Goal: Task Accomplishment & Management: Complete application form

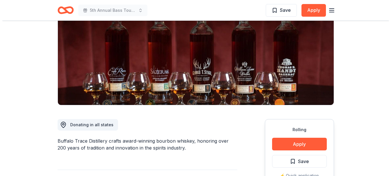
scroll to position [86, 0]
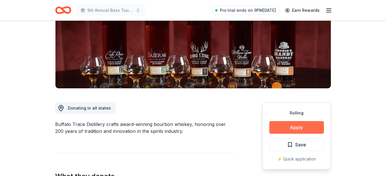
click at [290, 127] on button "Apply" at bounding box center [297, 127] width 55 height 13
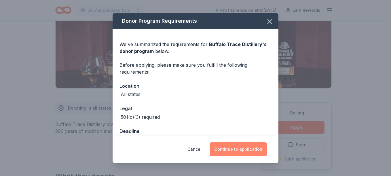
click at [229, 150] on button "Continue to application" at bounding box center [237, 149] width 57 height 14
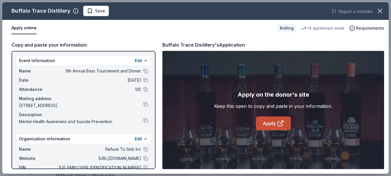
click at [271, 126] on link "Apply" at bounding box center [273, 123] width 35 height 14
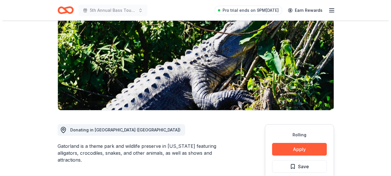
scroll to position [115, 0]
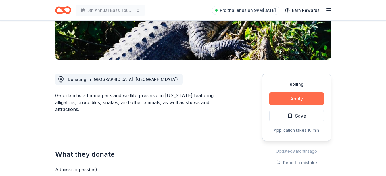
click at [284, 97] on button "Apply" at bounding box center [297, 98] width 55 height 13
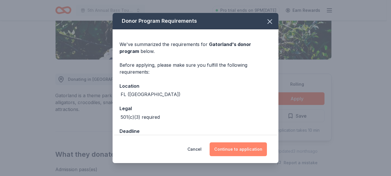
click at [238, 147] on button "Continue to application" at bounding box center [237, 149] width 57 height 14
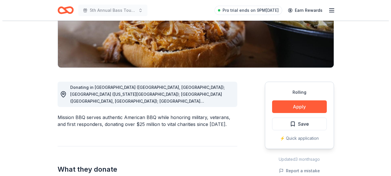
scroll to position [115, 0]
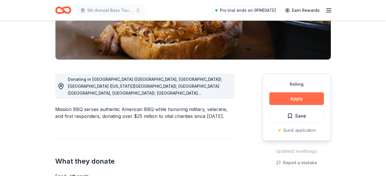
click at [286, 101] on button "Apply" at bounding box center [297, 98] width 55 height 13
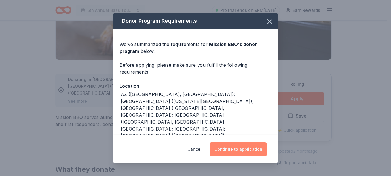
click at [236, 147] on button "Continue to application" at bounding box center [237, 149] width 57 height 14
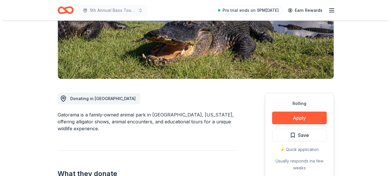
scroll to position [115, 0]
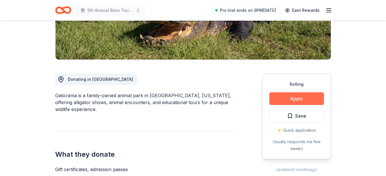
click at [288, 94] on button "Apply" at bounding box center [297, 98] width 55 height 13
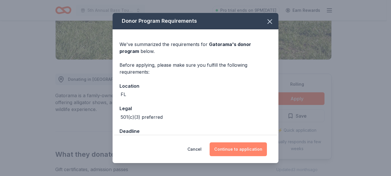
click at [235, 146] on button "Continue to application" at bounding box center [237, 149] width 57 height 14
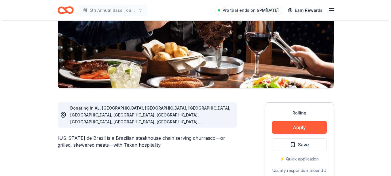
scroll to position [115, 0]
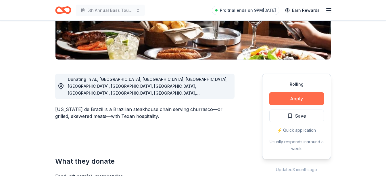
click at [290, 101] on button "Apply" at bounding box center [297, 98] width 55 height 13
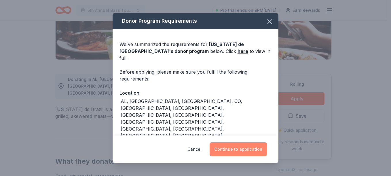
click at [222, 146] on button "Continue to application" at bounding box center [237, 149] width 57 height 14
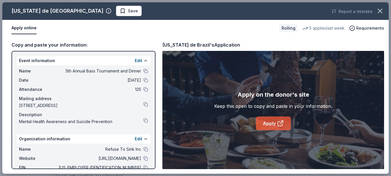
click at [277, 124] on icon at bounding box center [280, 123] width 7 height 7
